Goal: Task Accomplishment & Management: Manage account settings

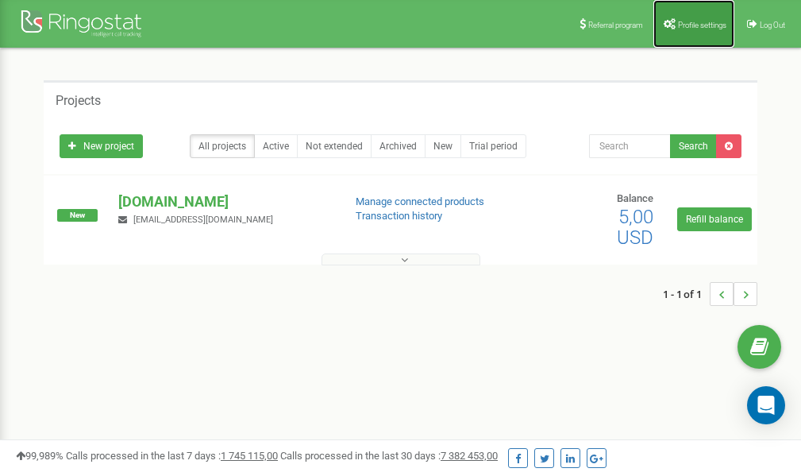
click at [684, 21] on span "Profile settings" at bounding box center [702, 25] width 48 height 9
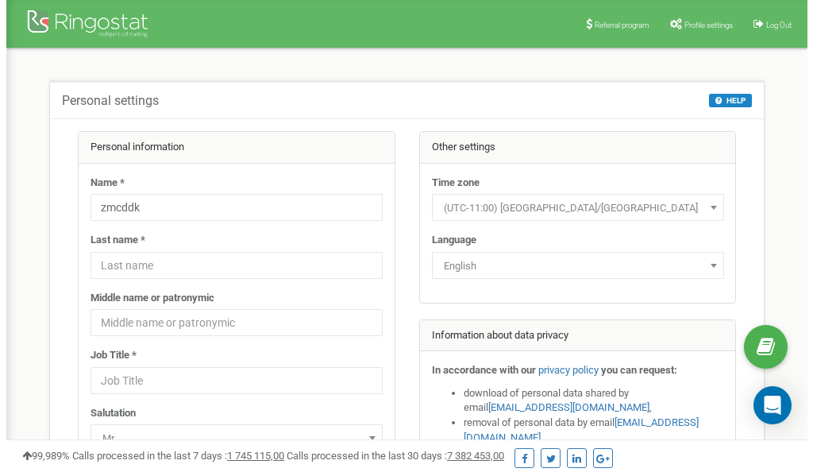
scroll to position [79, 0]
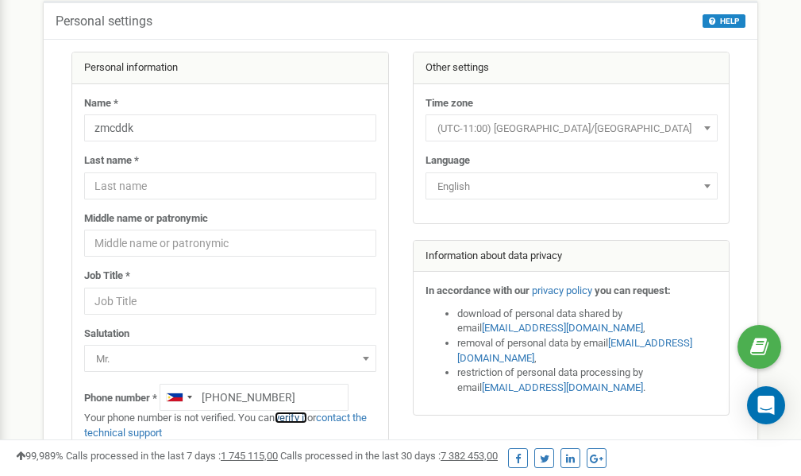
click at [302, 417] on link "verify it" at bounding box center [291, 417] width 33 height 12
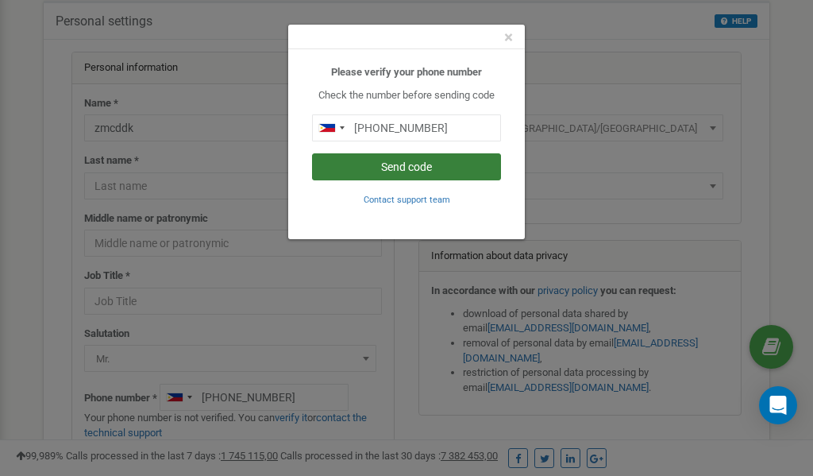
click at [414, 168] on button "Send code" at bounding box center [406, 166] width 189 height 27
